Goal: Information Seeking & Learning: Learn about a topic

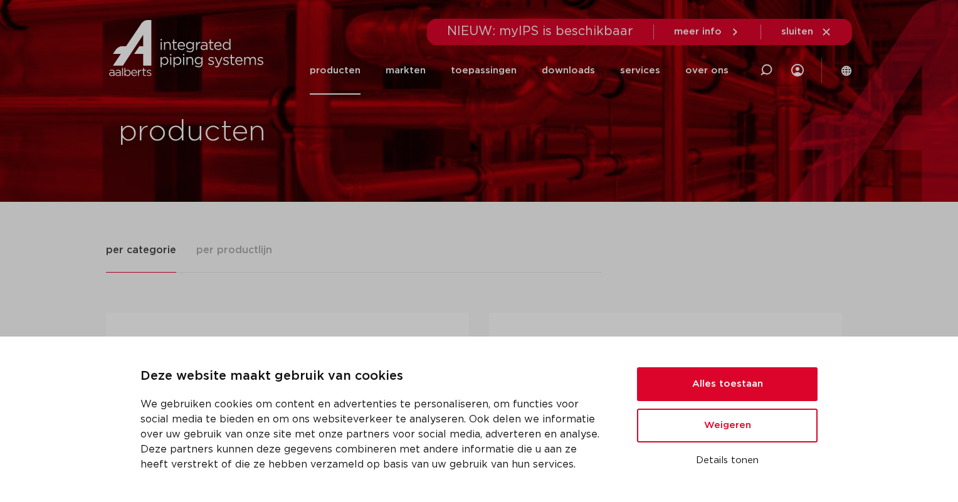
click at [735, 389] on button "Alles toestaan" at bounding box center [727, 385] width 181 height 34
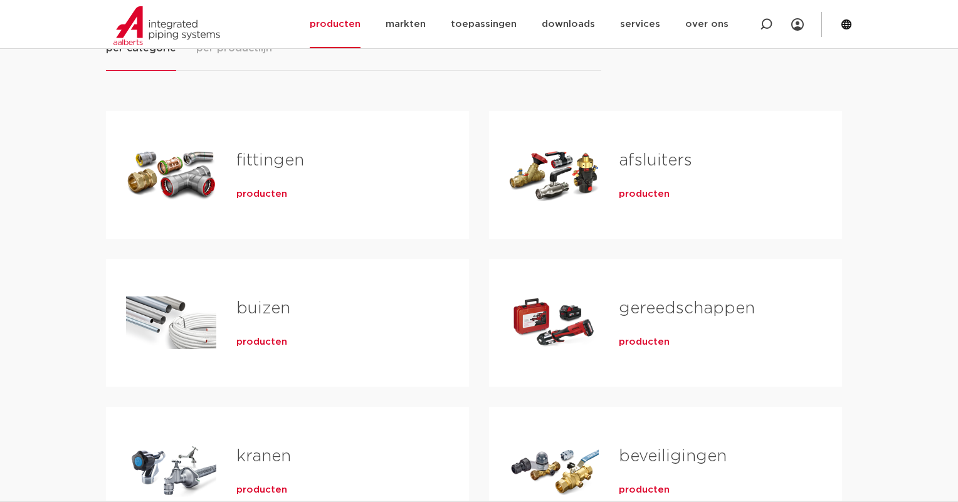
scroll to position [201, 0]
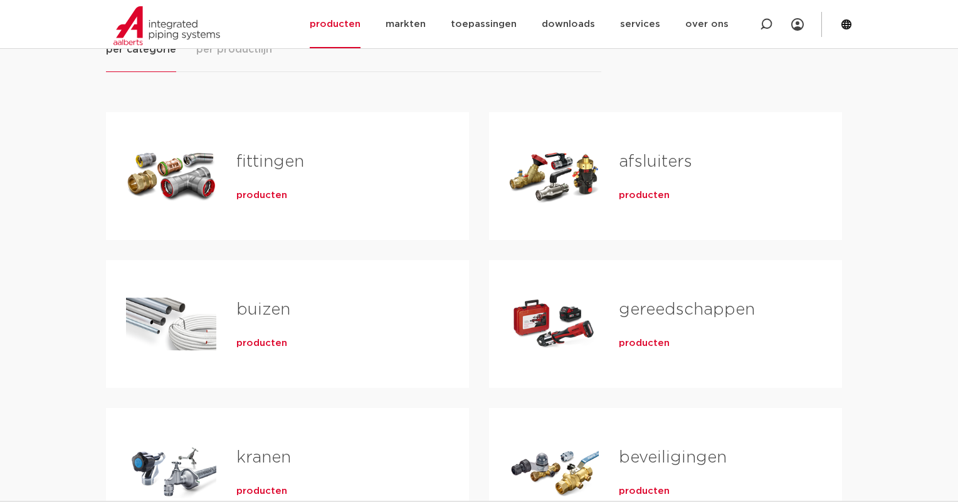
click at [272, 169] on link "fittingen" at bounding box center [270, 162] width 68 height 16
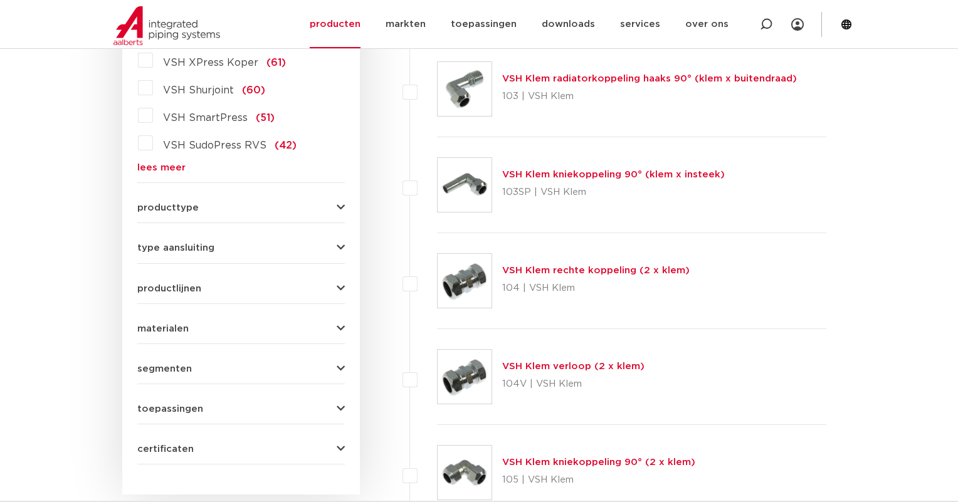
scroll to position [388, 0]
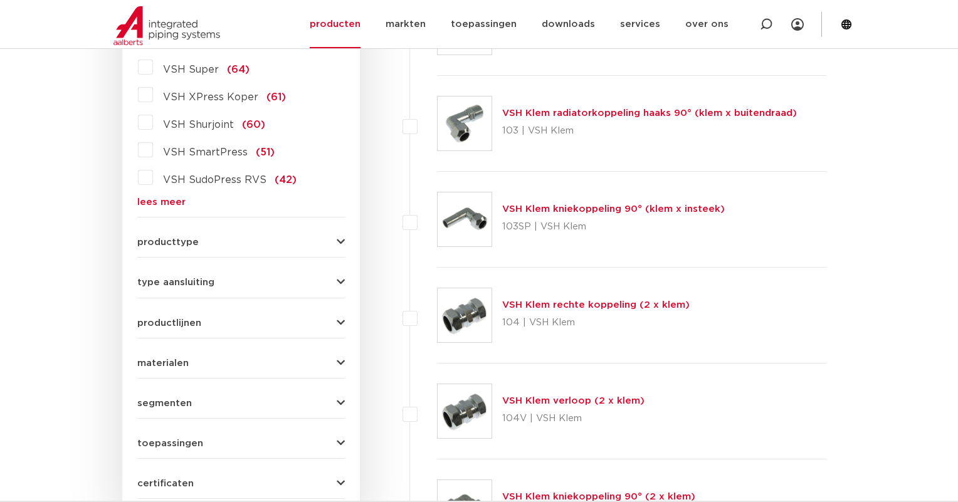
click at [267, 243] on button "producttype" at bounding box center [241, 242] width 208 height 9
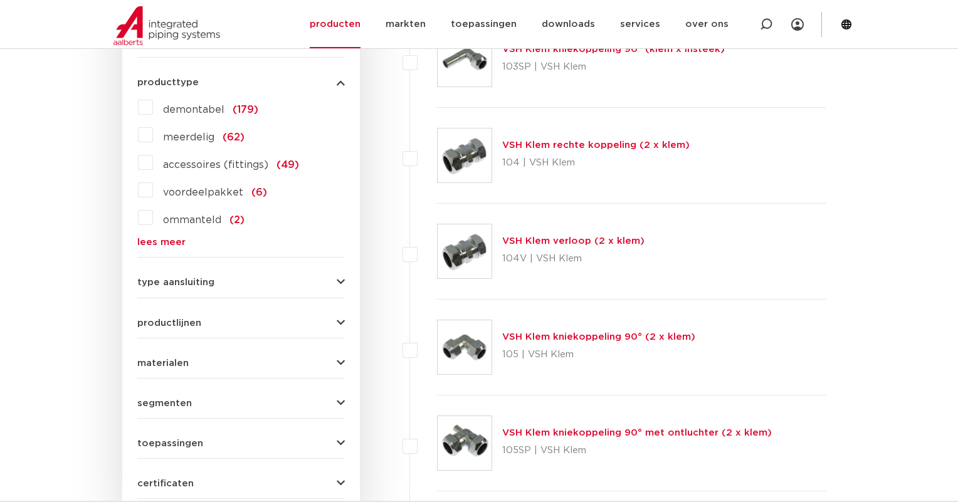
scroll to position [549, 0]
click at [199, 319] on span "productlijnen" at bounding box center [169, 321] width 64 height 9
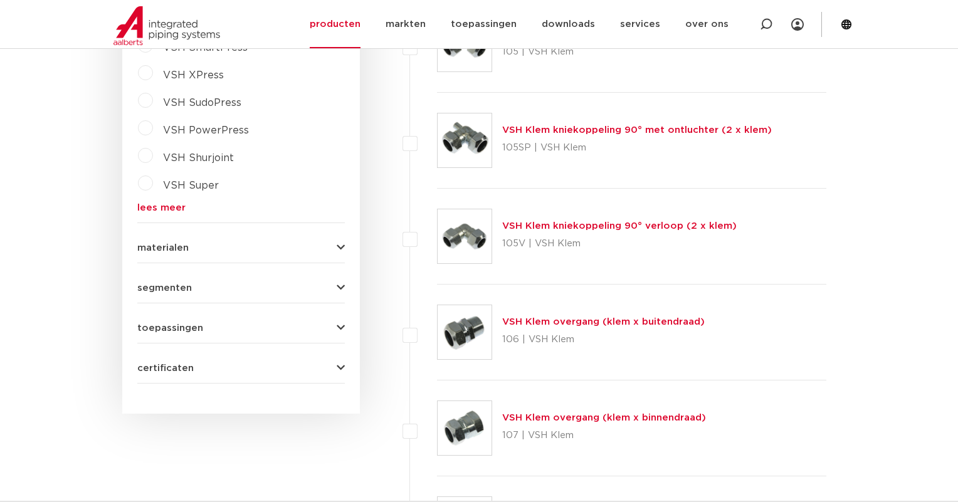
scroll to position [854, 0]
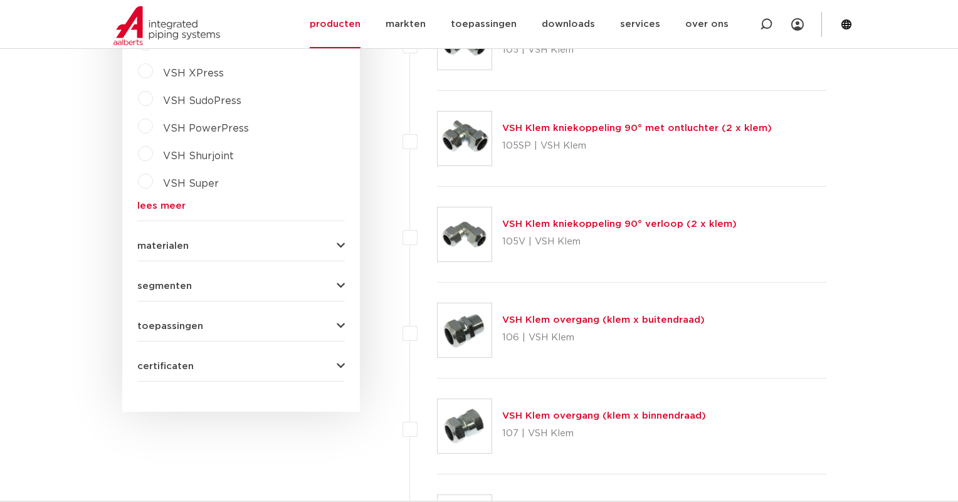
click at [196, 248] on button "materialen" at bounding box center [241, 245] width 208 height 9
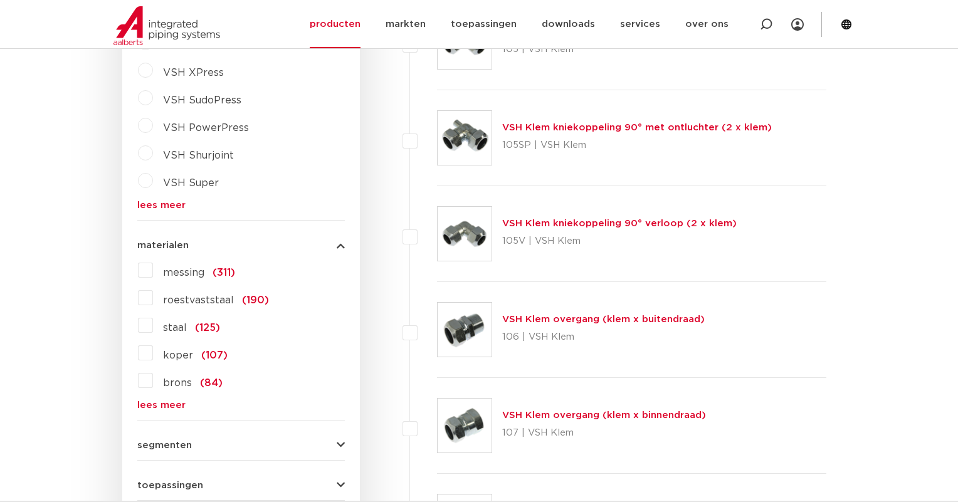
scroll to position [853, 0]
click at [169, 304] on span "roestvaststaal" at bounding box center [198, 300] width 71 height 10
click at [0, 0] on input "roestvaststaal (190)" at bounding box center [0, 0] width 0 height 0
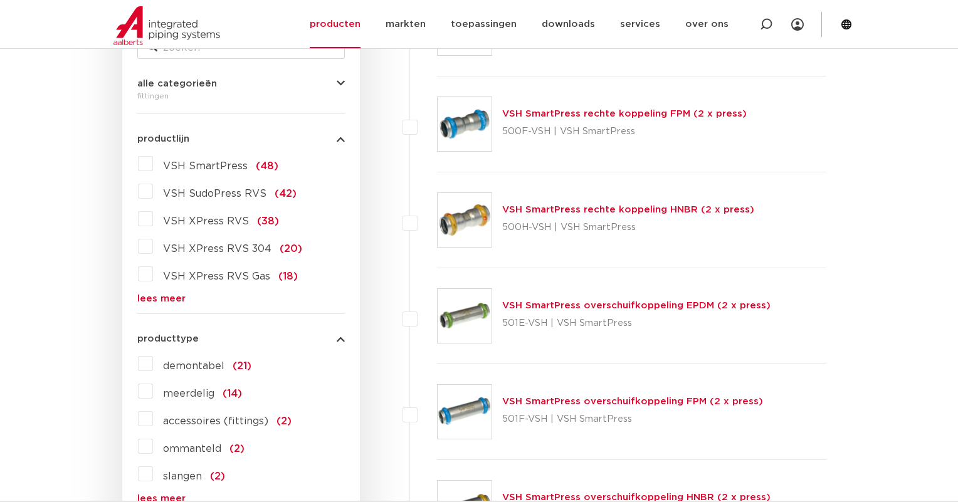
scroll to position [290, 0]
drag, startPoint x: 588, startPoint y: 33, endPoint x: 581, endPoint y: 31, distance: 6.4
click at [588, 33] on link "downloads" at bounding box center [568, 24] width 53 height 48
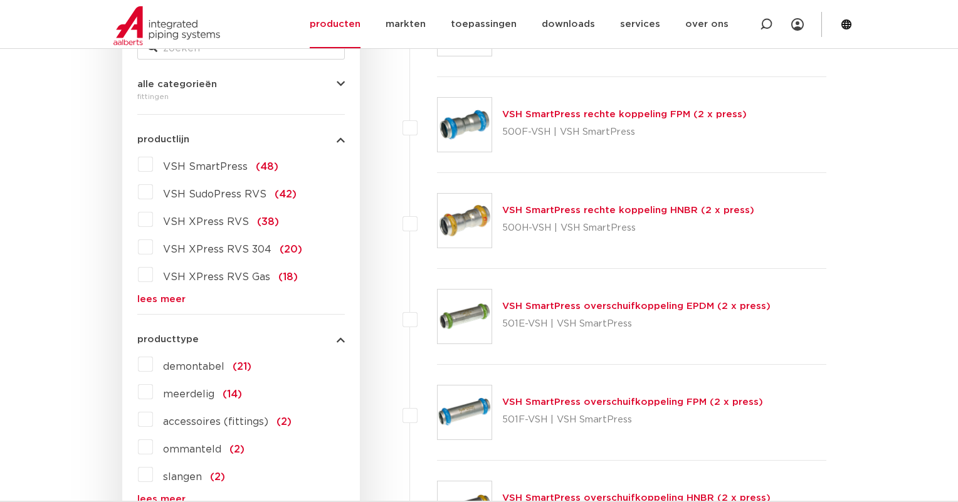
scroll to position [289, 0]
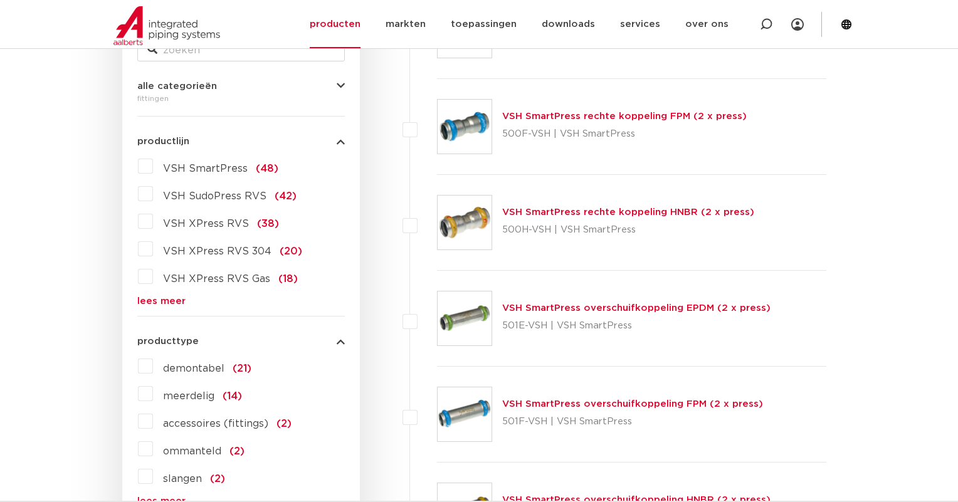
click at [153, 222] on label "VSH XPress RVS (38)" at bounding box center [216, 221] width 126 height 20
click at [0, 0] on input "VSH XPress RVS (38)" at bounding box center [0, 0] width 0 height 0
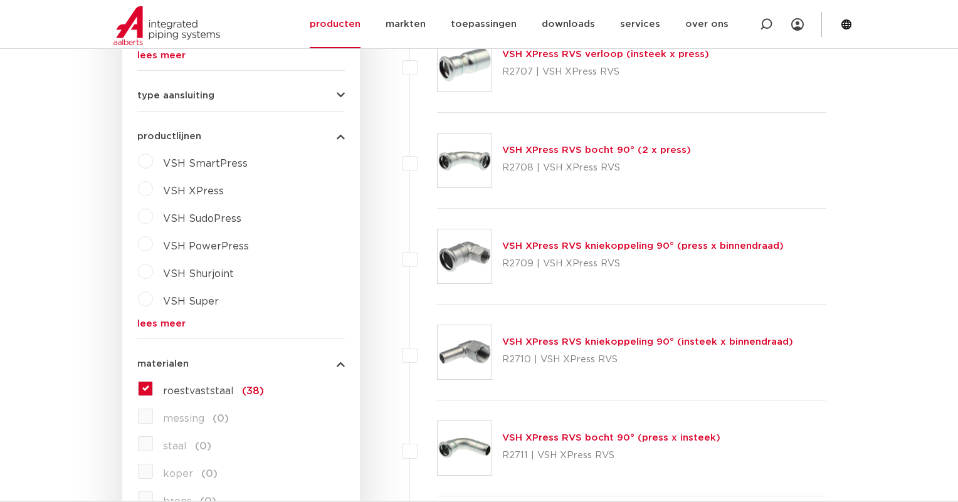
scroll to position [781, 0]
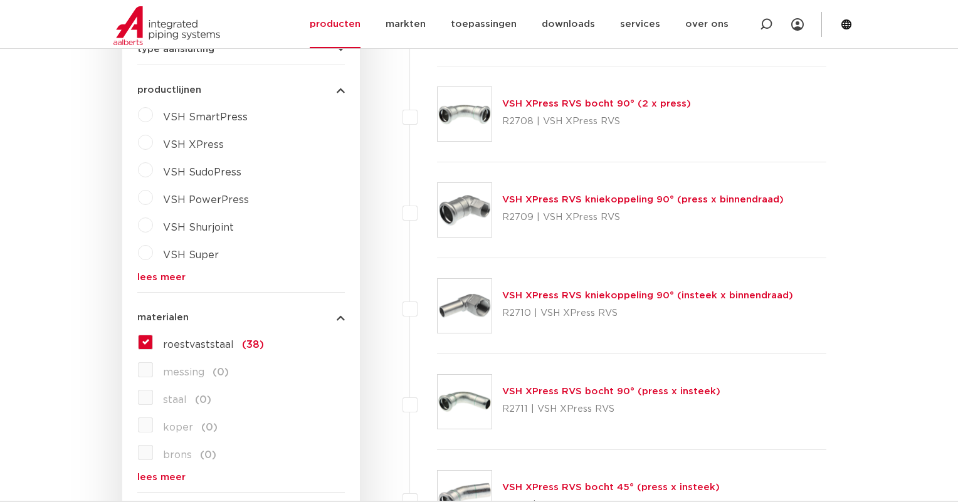
click at [153, 339] on label "roestvaststaal (38)" at bounding box center [208, 342] width 111 height 20
click at [0, 0] on input "roestvaststaal (38)" at bounding box center [0, 0] width 0 height 0
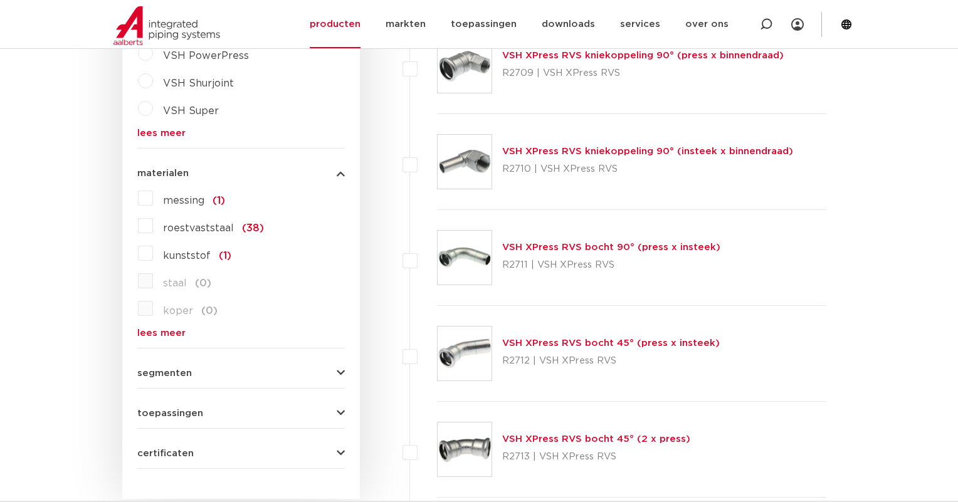
click at [167, 334] on link "lees meer" at bounding box center [241, 333] width 208 height 9
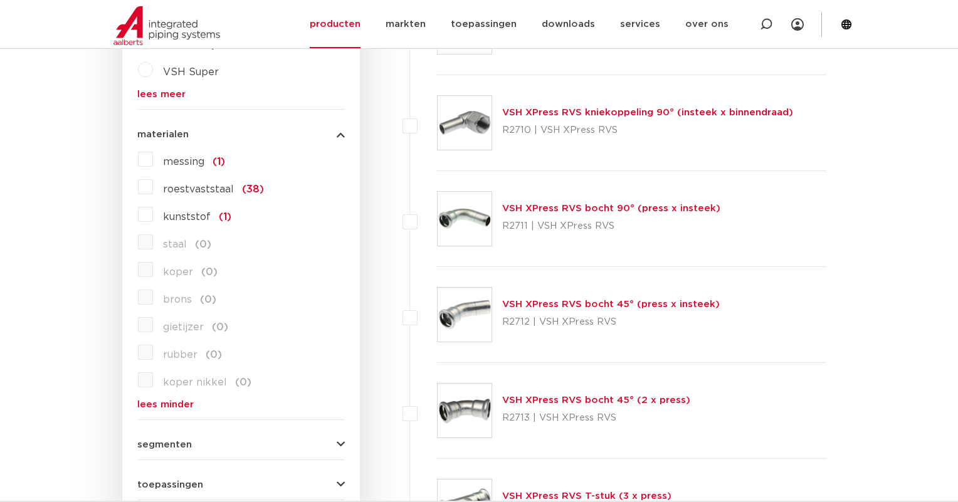
scroll to position [964, 0]
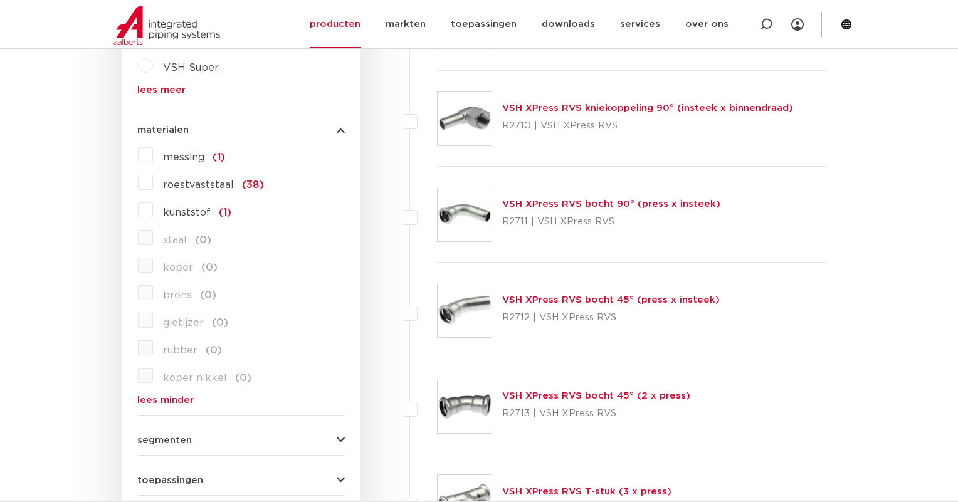
click at [153, 241] on label "staal (0)" at bounding box center [182, 238] width 58 height 20
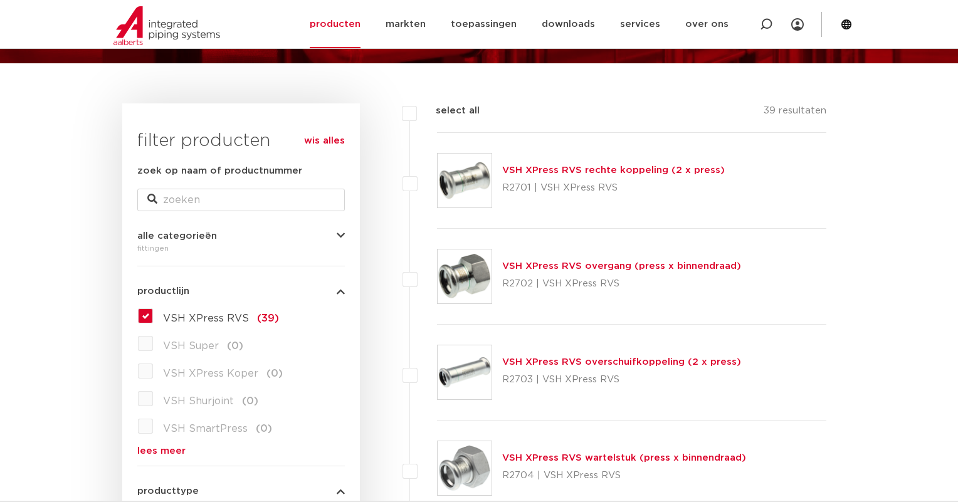
scroll to position [134, 0]
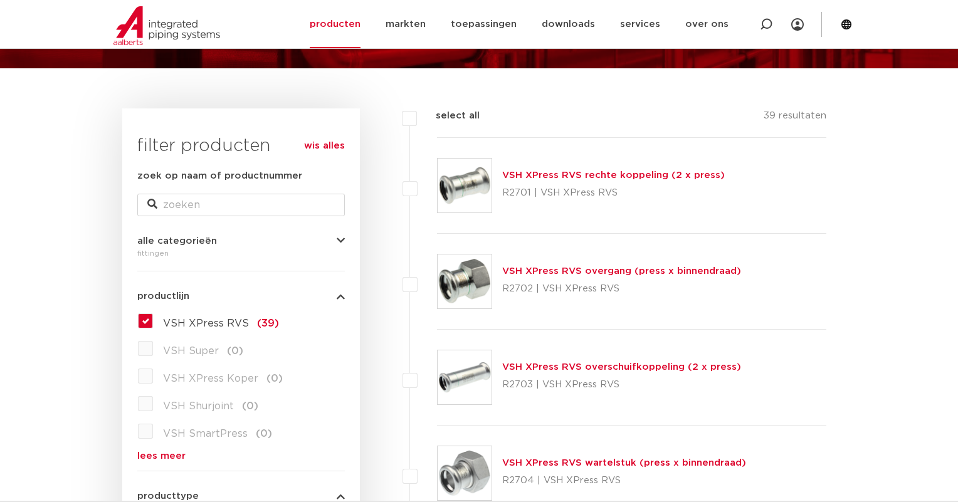
click at [153, 321] on label "VSH XPress RVS (39)" at bounding box center [216, 321] width 126 height 20
click at [0, 0] on input "VSH XPress RVS (39)" at bounding box center [0, 0] width 0 height 0
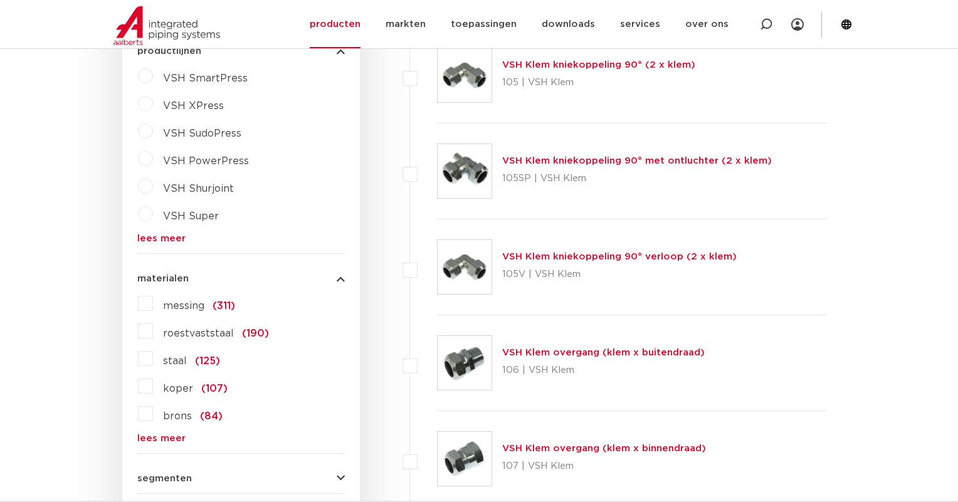
scroll to position [826, 0]
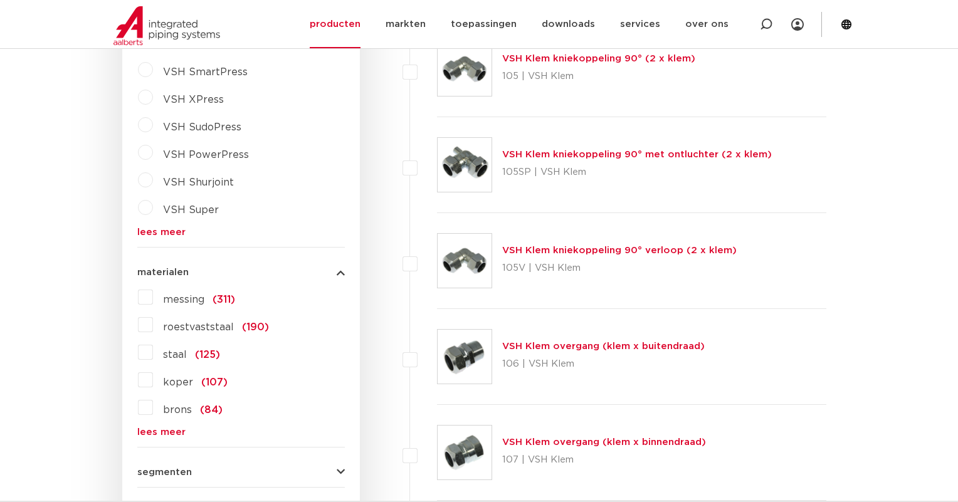
click at [158, 433] on link "lees meer" at bounding box center [241, 432] width 208 height 9
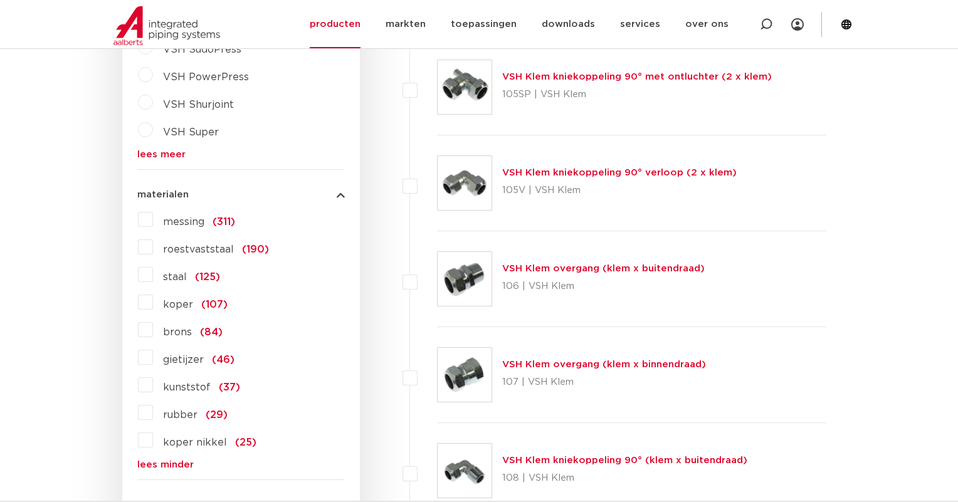
scroll to position [939, 0]
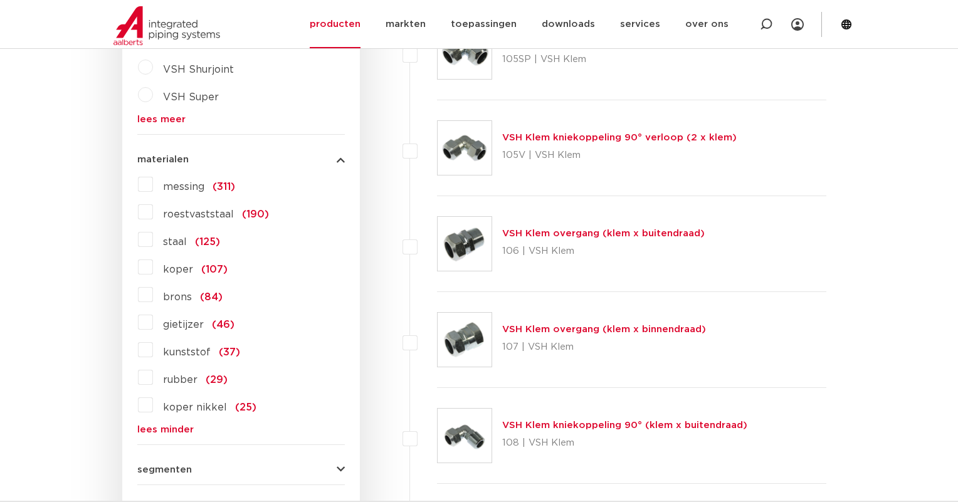
click at [153, 243] on label "staal (125)" at bounding box center [186, 240] width 67 height 20
click at [0, 0] on input "staal (125)" at bounding box center [0, 0] width 0 height 0
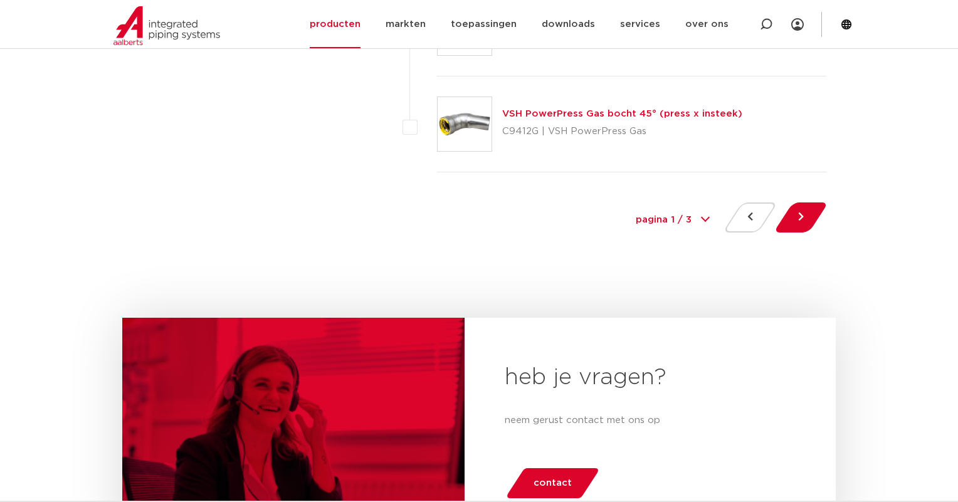
scroll to position [5856, 0]
